Goal: Task Accomplishment & Management: Manage account settings

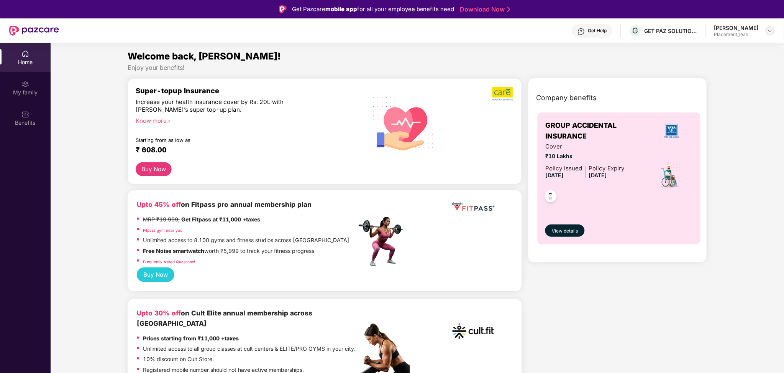
click at [769, 30] on img at bounding box center [770, 31] width 6 height 6
click at [726, 61] on div "Switch Company" at bounding box center [735, 64] width 100 height 15
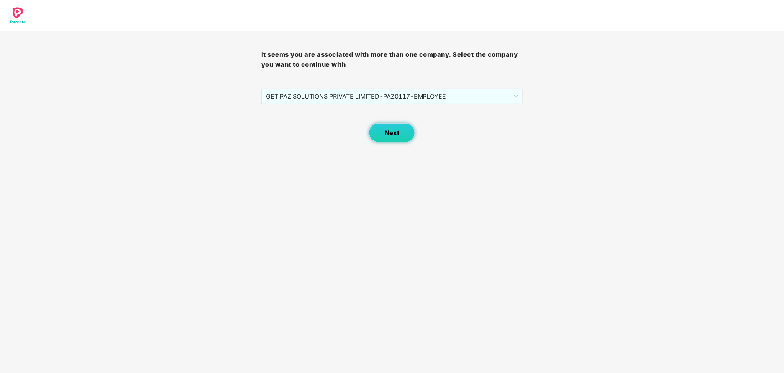
click at [385, 130] on span "Next" at bounding box center [392, 132] width 15 height 7
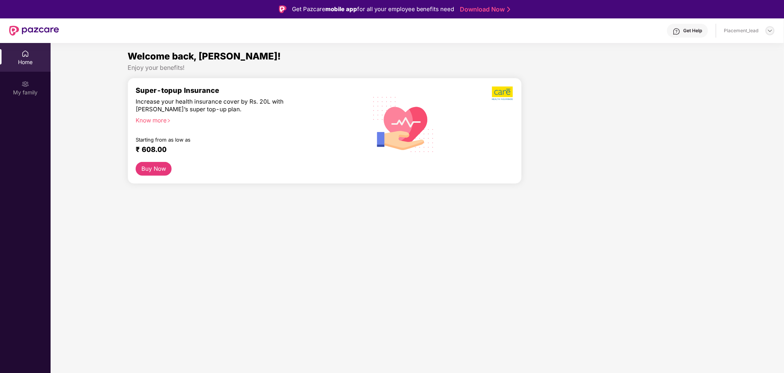
click at [773, 28] on img at bounding box center [770, 31] width 6 height 6
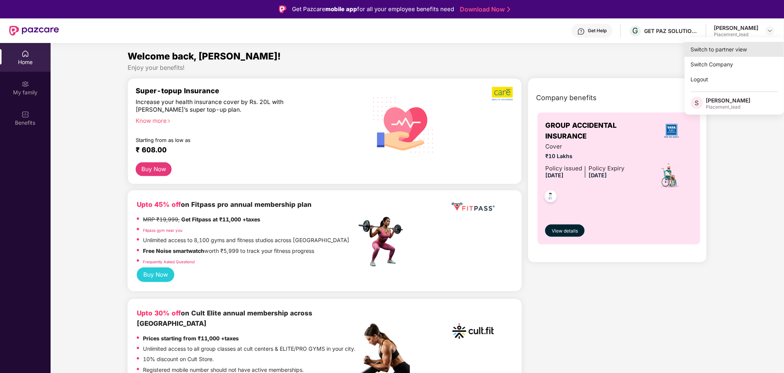
click at [743, 49] on div "Switch to partner view" at bounding box center [735, 49] width 100 height 15
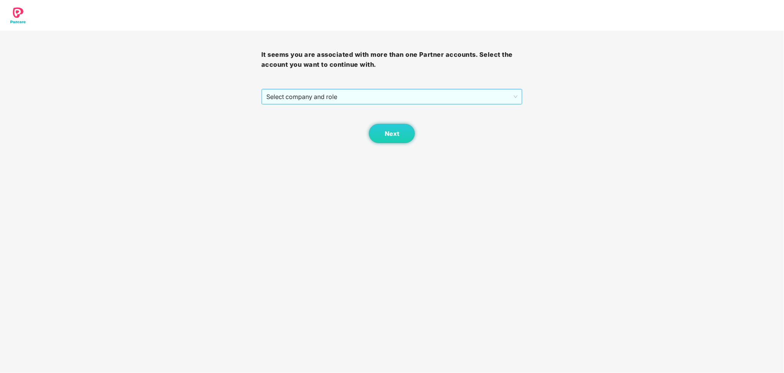
click at [444, 97] on span "Select company and role" at bounding box center [391, 96] width 251 height 15
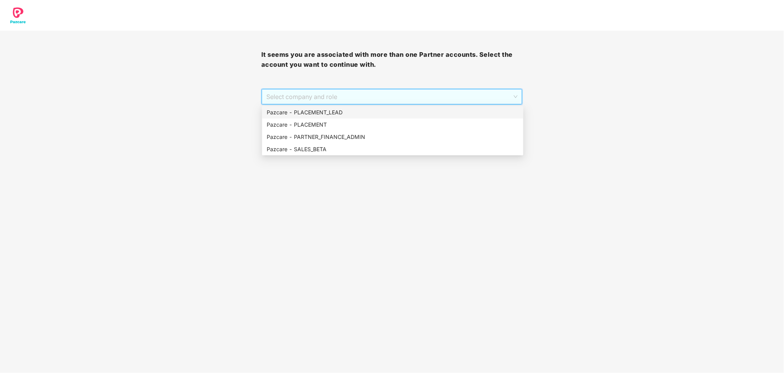
click at [361, 116] on div "Pazcare - PLACEMENT_LEAD" at bounding box center [393, 112] width 252 height 8
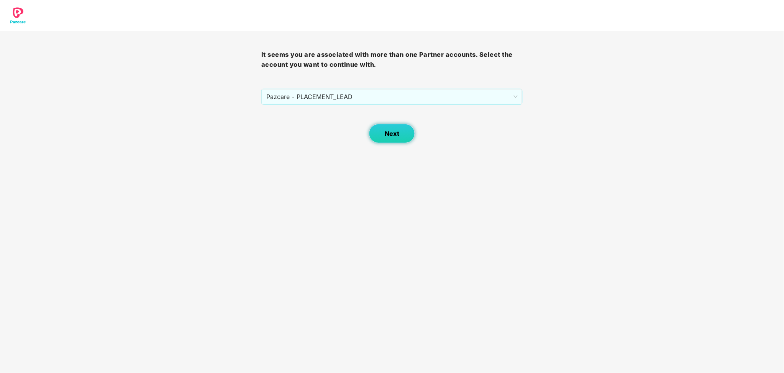
click at [394, 130] on span "Next" at bounding box center [392, 133] width 15 height 7
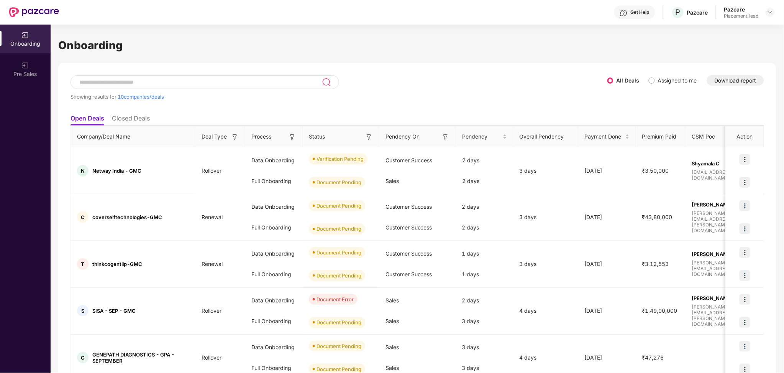
click at [726, 79] on button "Download report" at bounding box center [735, 80] width 57 height 10
click at [749, 186] on img at bounding box center [745, 182] width 11 height 11
click at [718, 200] on span "View Document" at bounding box center [713, 202] width 55 height 8
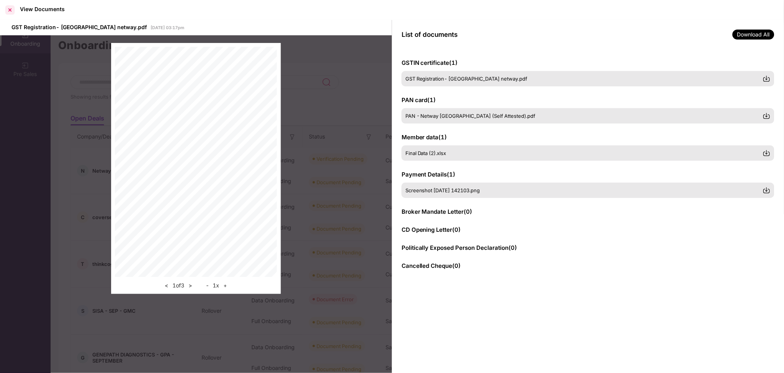
click at [10, 8] on div at bounding box center [10, 10] width 12 height 12
